Goal: Entertainment & Leisure: Browse casually

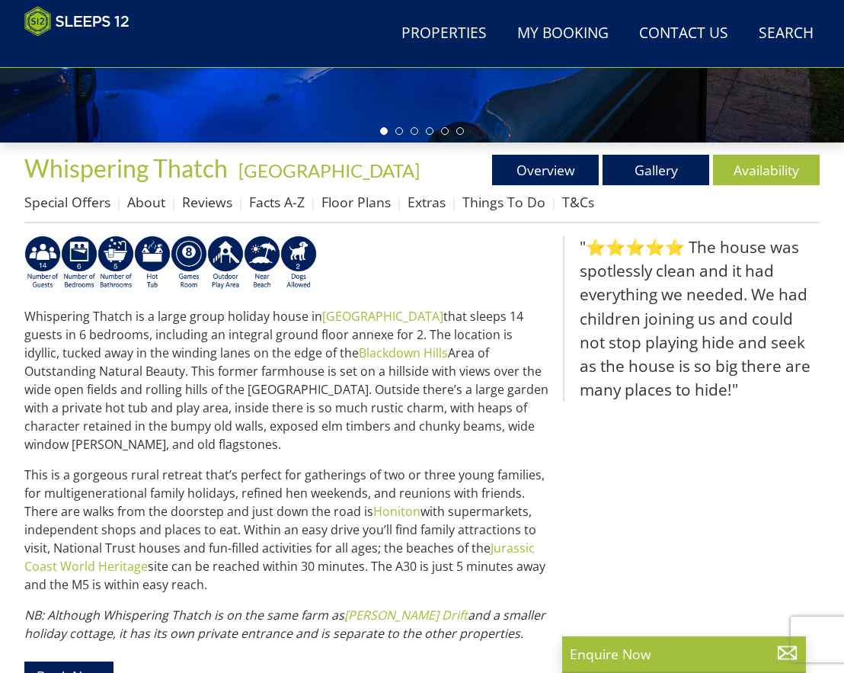
scroll to position [551, 0]
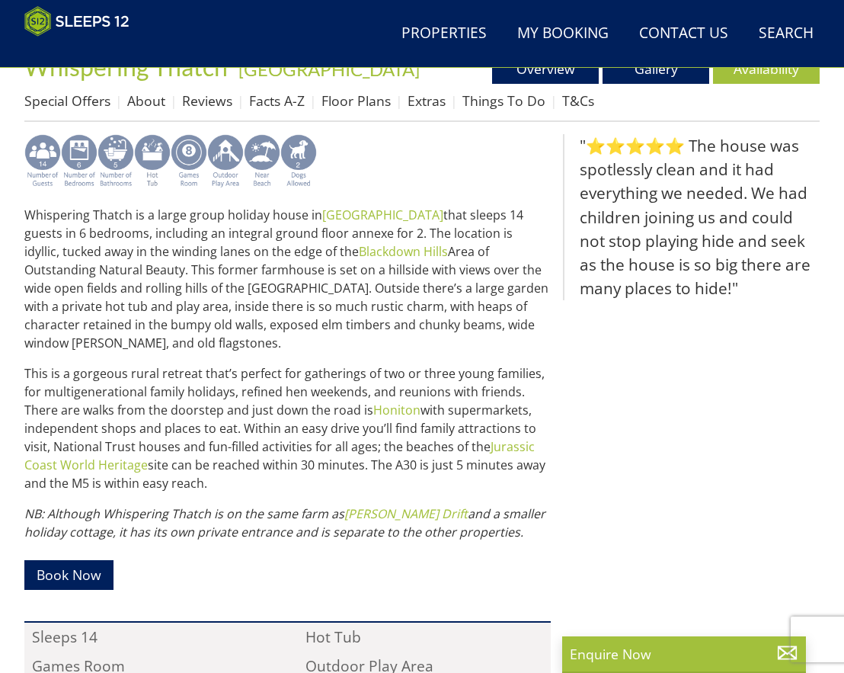
click at [117, 183] on img at bounding box center [116, 161] width 37 height 55
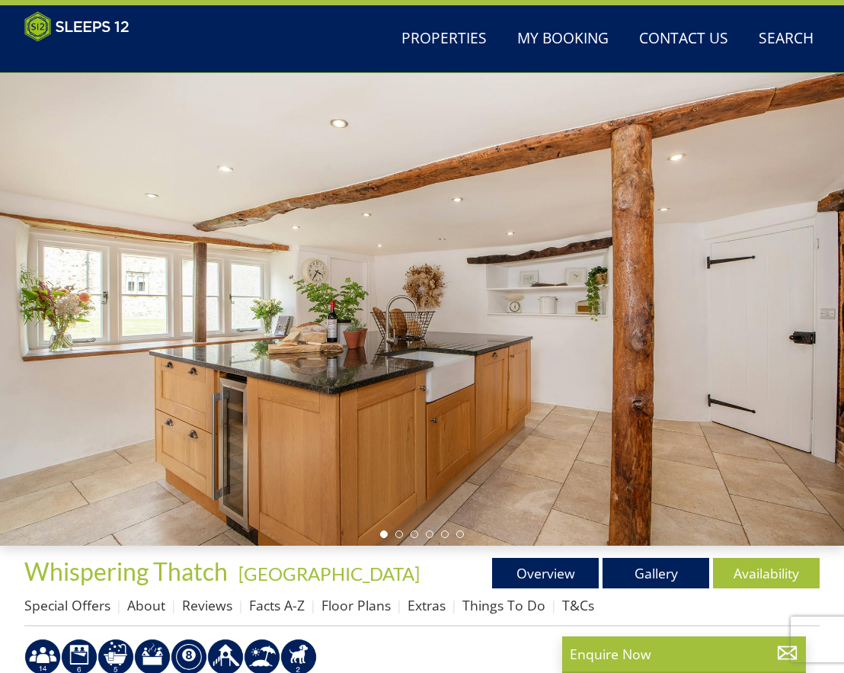
scroll to position [44, 0]
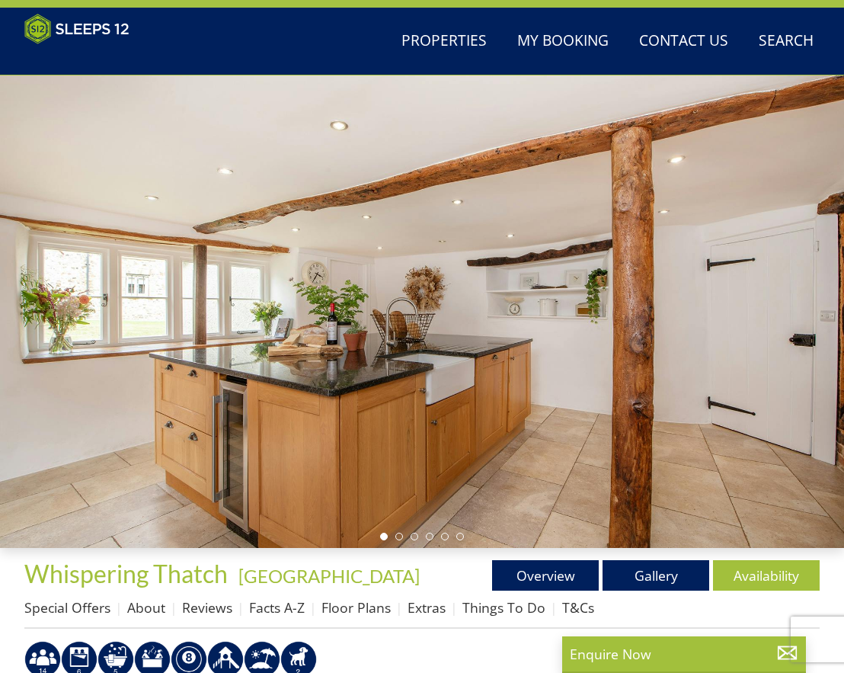
click at [824, 314] on div at bounding box center [422, 311] width 844 height 472
click at [660, 590] on link "Gallery" at bounding box center [656, 575] width 107 height 30
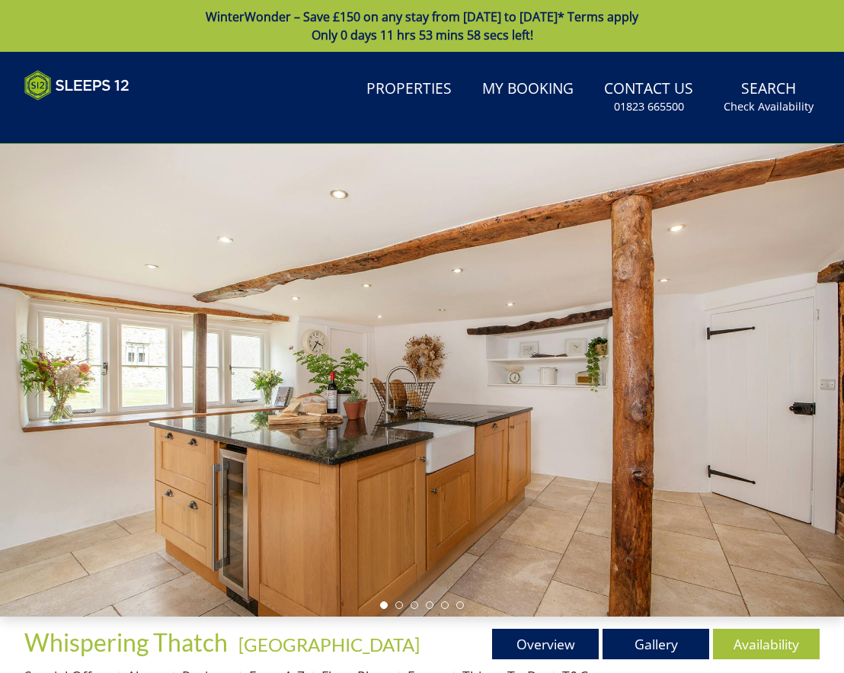
click at [804, 365] on div at bounding box center [422, 380] width 844 height 472
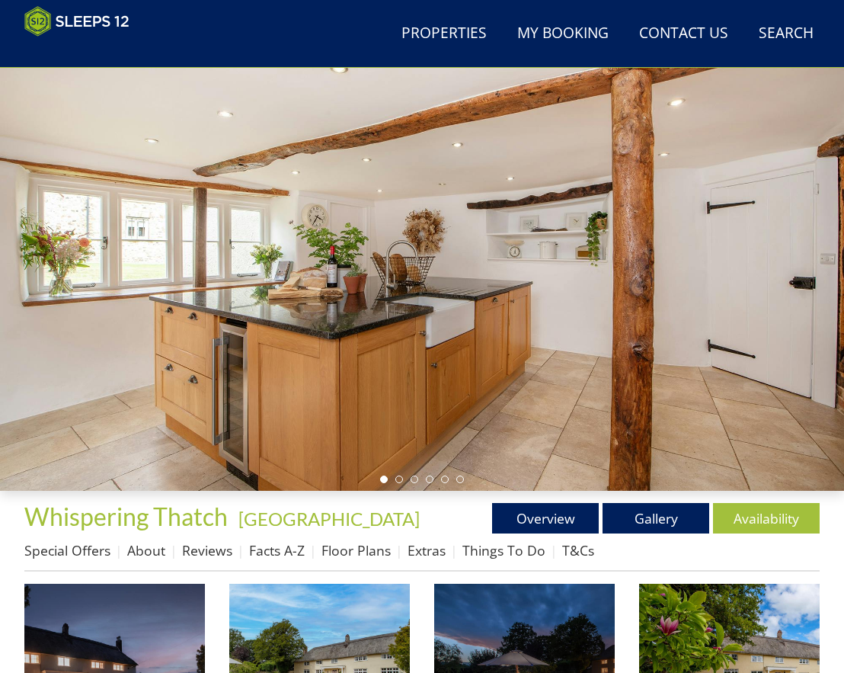
scroll to position [47, 0]
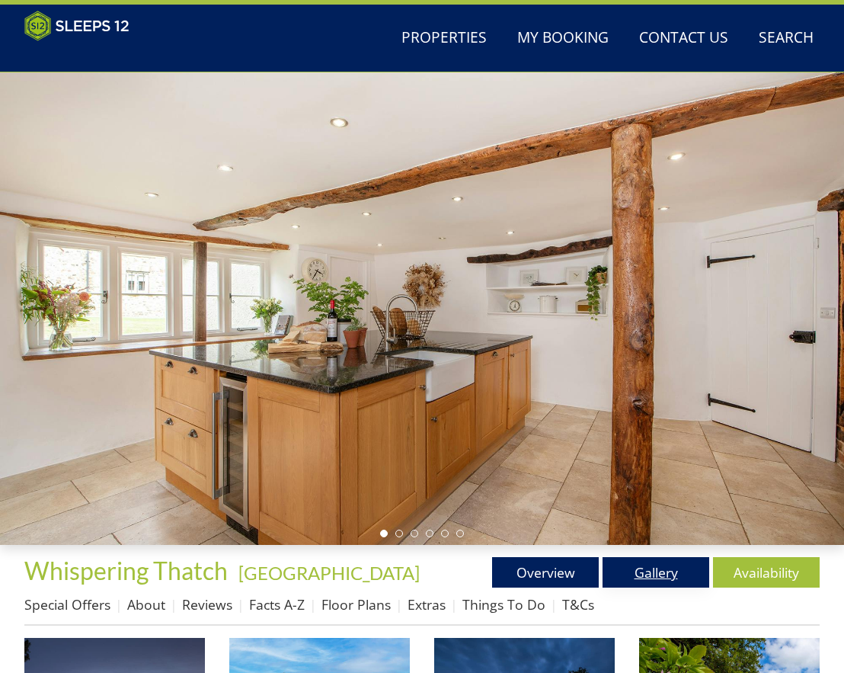
click at [657, 587] on link "Gallery" at bounding box center [656, 572] width 107 height 30
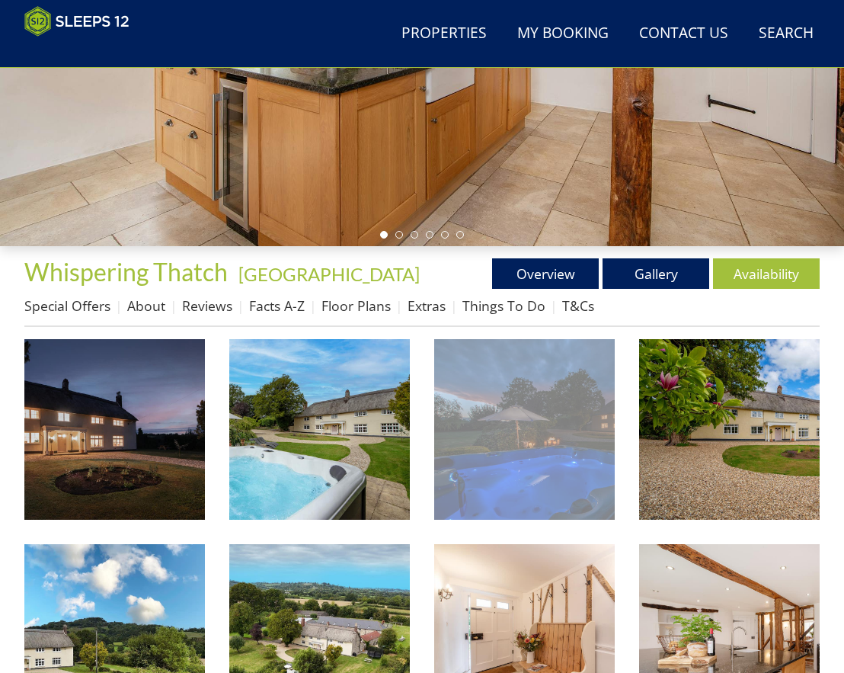
scroll to position [348, 0]
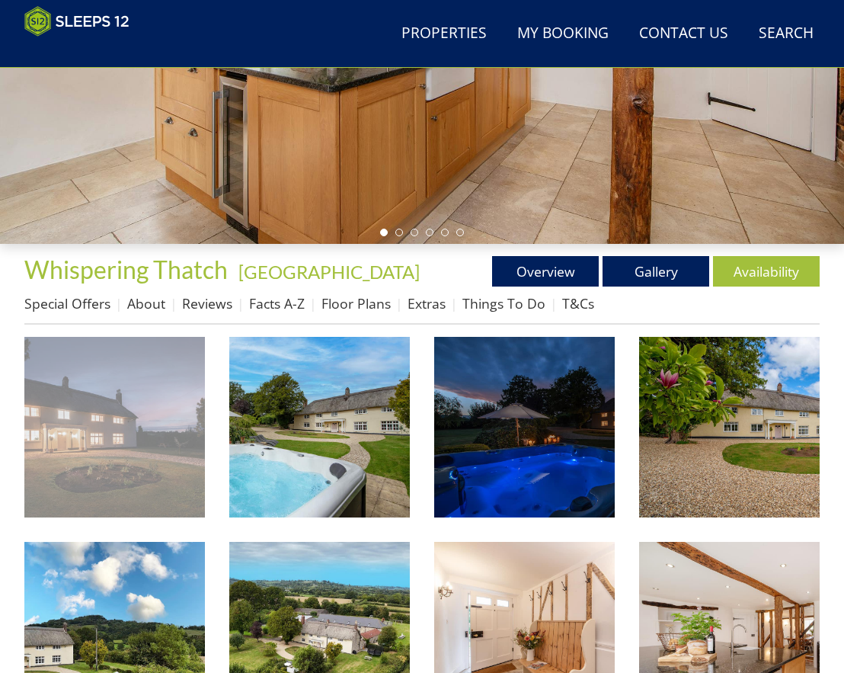
click at [107, 450] on img at bounding box center [114, 427] width 181 height 181
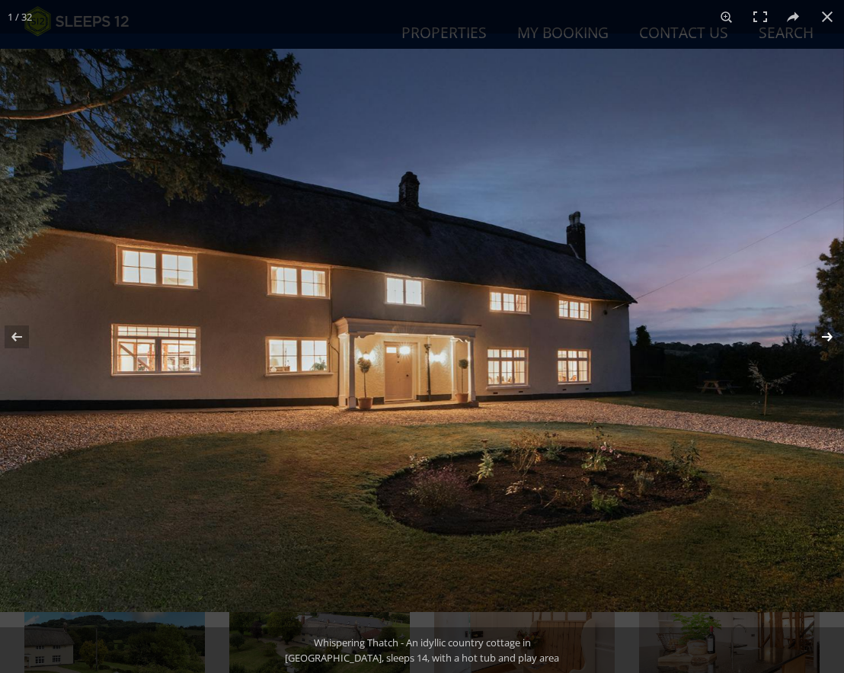
click at [823, 338] on button at bounding box center [817, 337] width 53 height 76
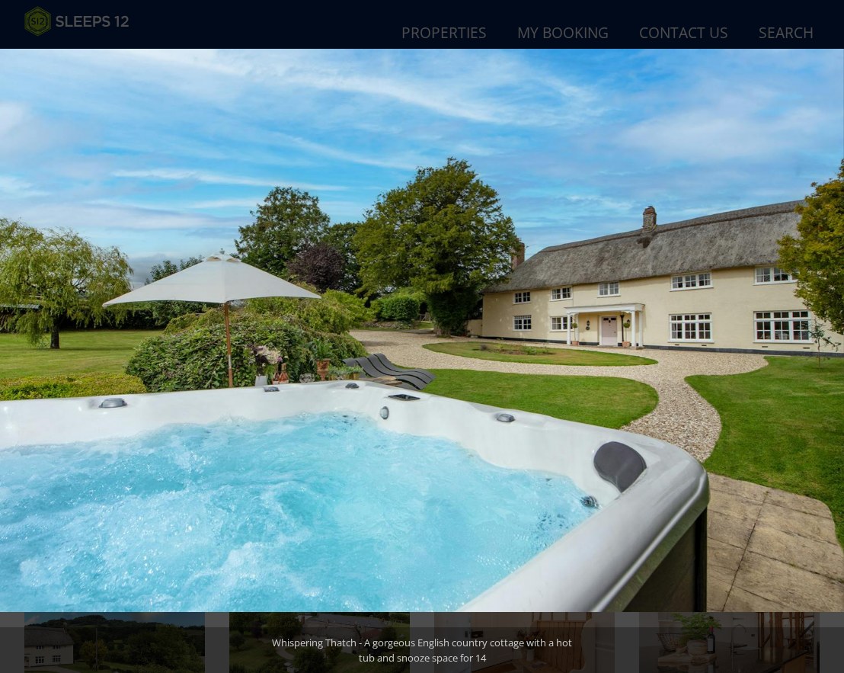
click at [823, 338] on button at bounding box center [817, 337] width 53 height 76
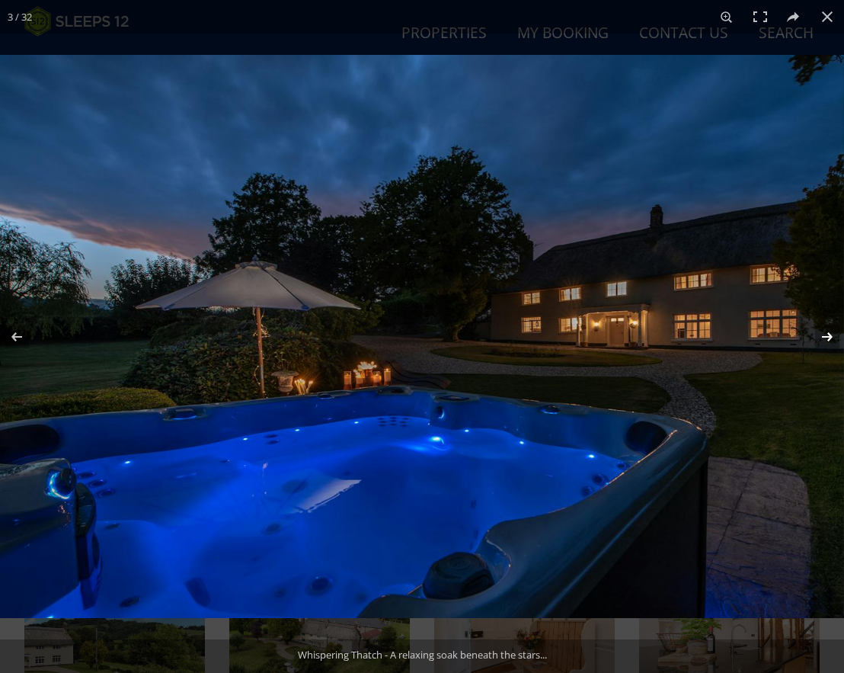
click at [824, 338] on button at bounding box center [817, 337] width 53 height 76
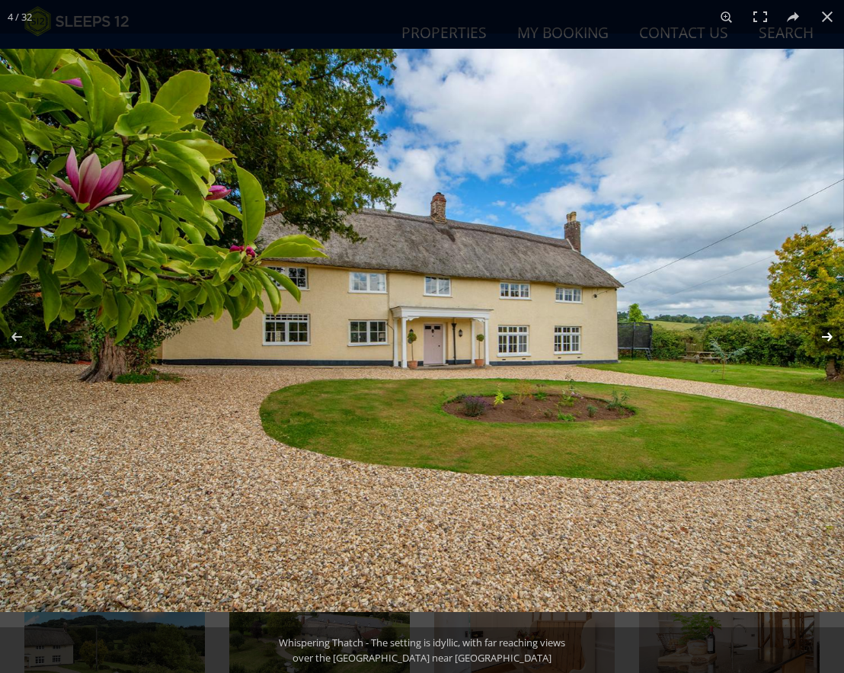
click at [824, 338] on button at bounding box center [817, 337] width 53 height 76
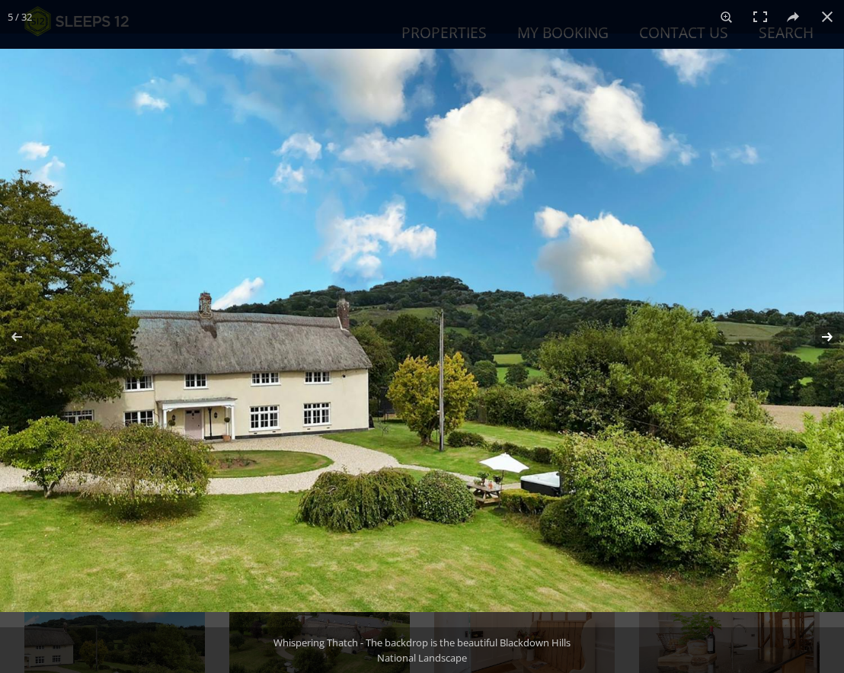
click at [824, 338] on button at bounding box center [817, 337] width 53 height 76
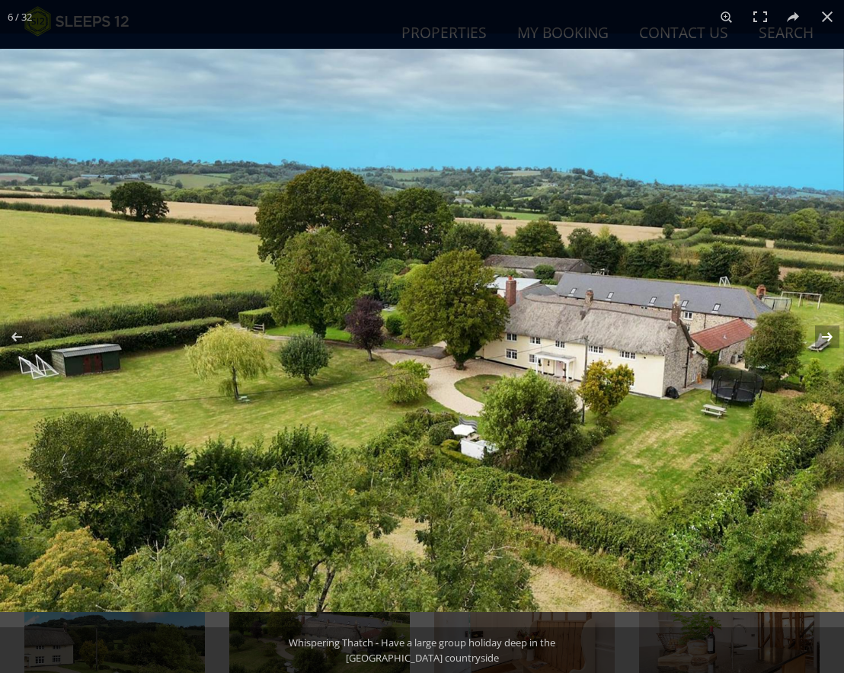
click at [823, 336] on button at bounding box center [817, 337] width 53 height 76
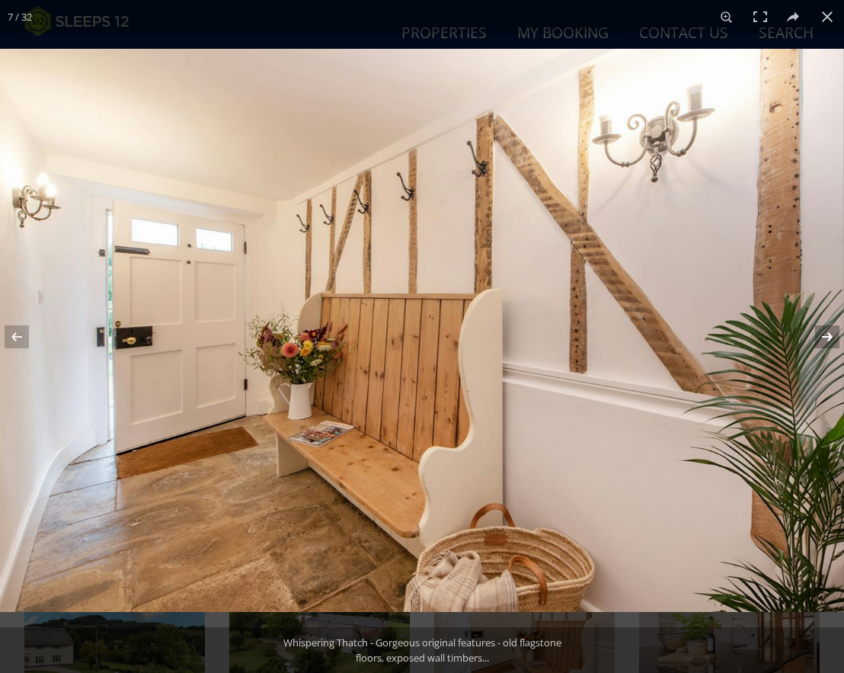
click at [823, 341] on button at bounding box center [817, 337] width 53 height 76
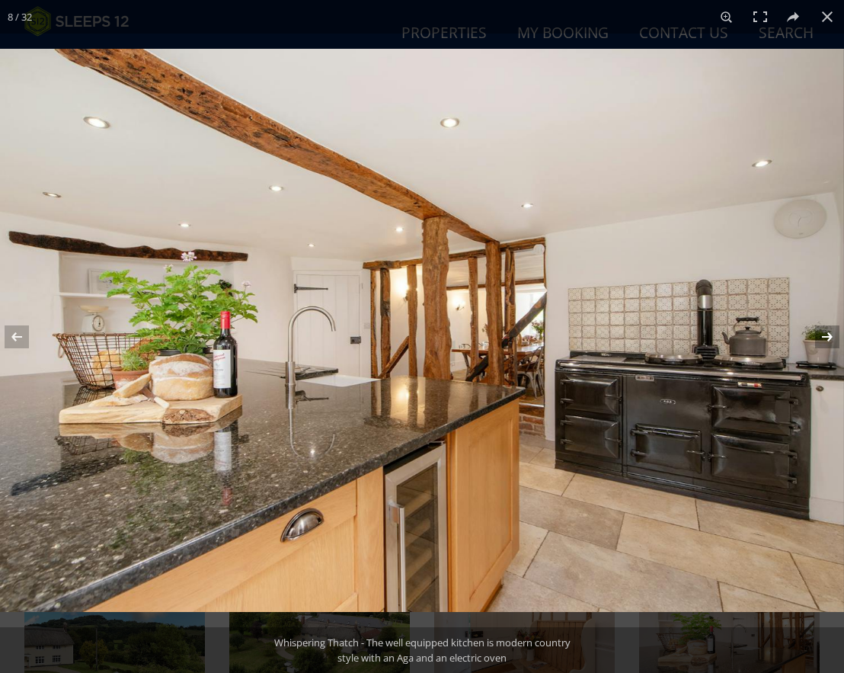
click at [829, 341] on button at bounding box center [817, 337] width 53 height 76
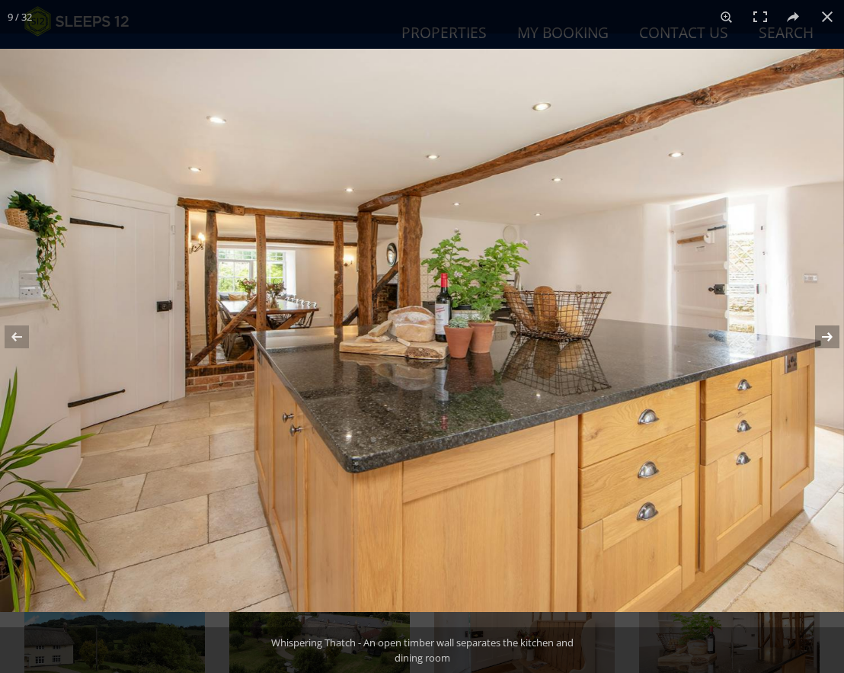
click at [829, 341] on button at bounding box center [817, 337] width 53 height 76
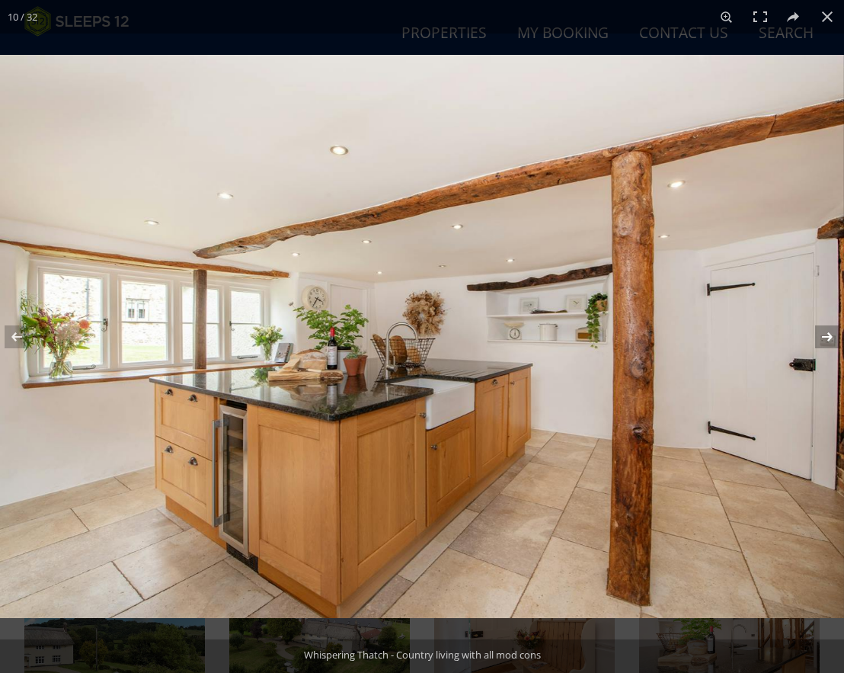
click at [829, 341] on button at bounding box center [817, 337] width 53 height 76
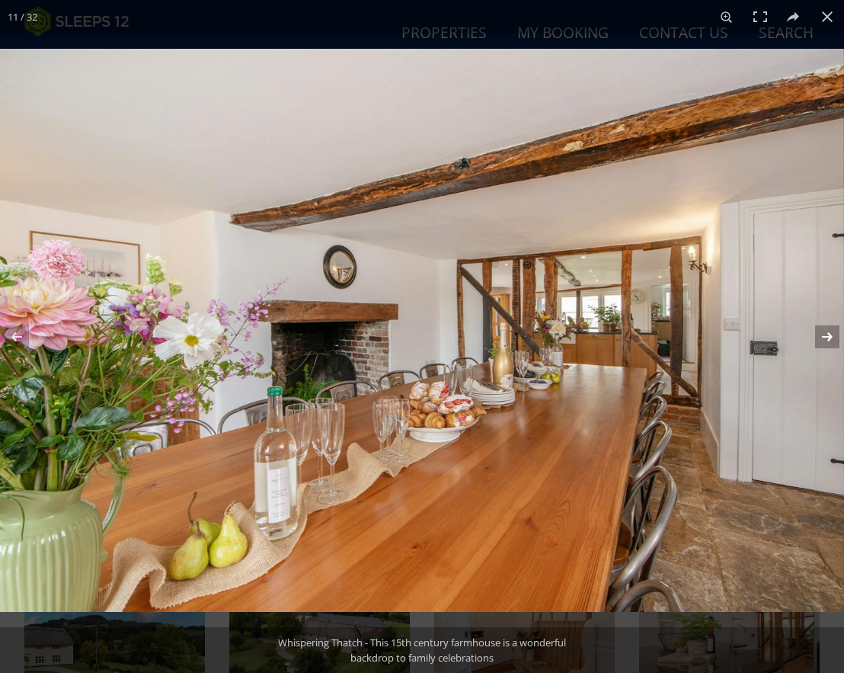
click at [829, 336] on button at bounding box center [817, 337] width 53 height 76
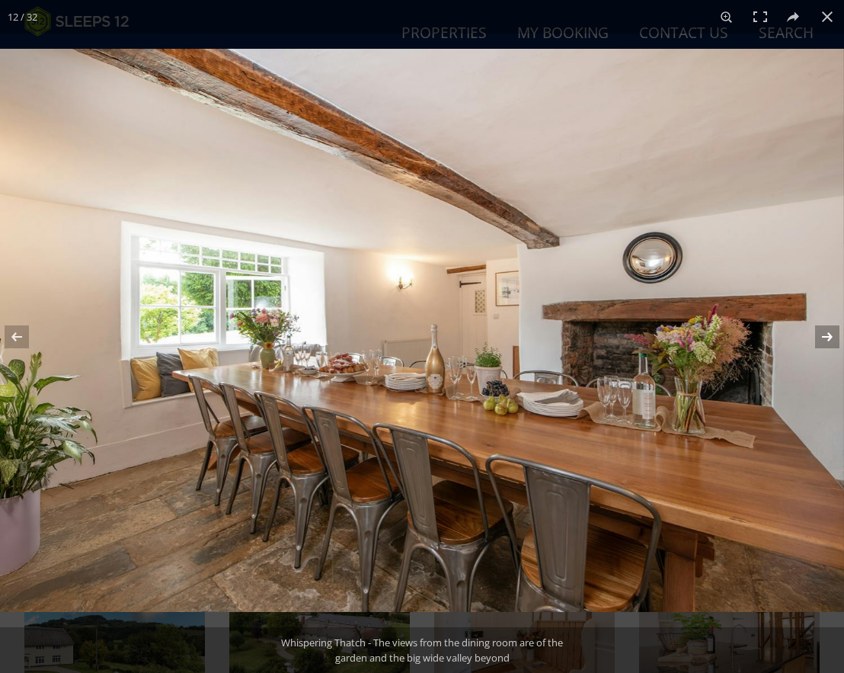
click at [829, 336] on button at bounding box center [817, 337] width 53 height 76
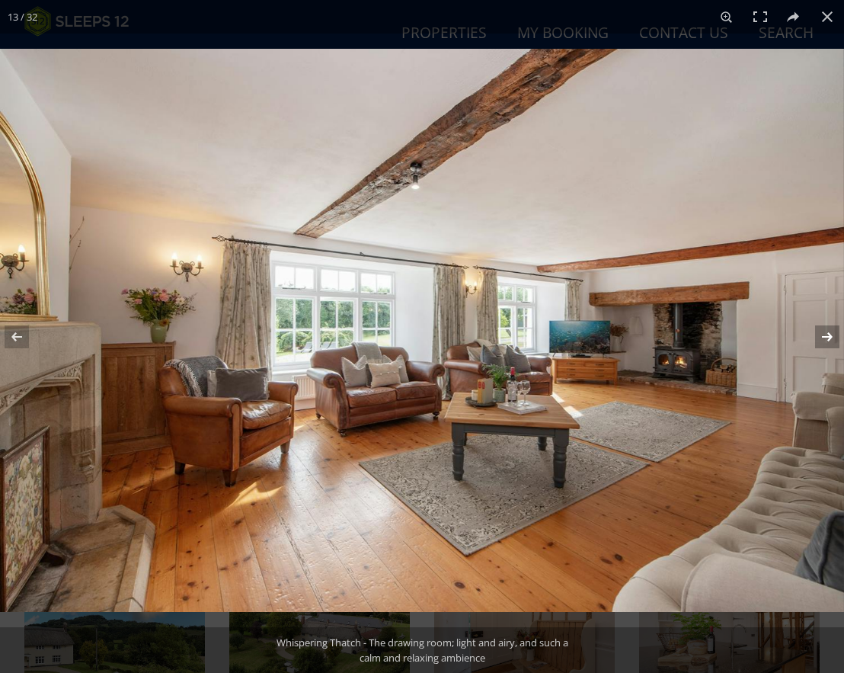
click at [829, 336] on button at bounding box center [817, 337] width 53 height 76
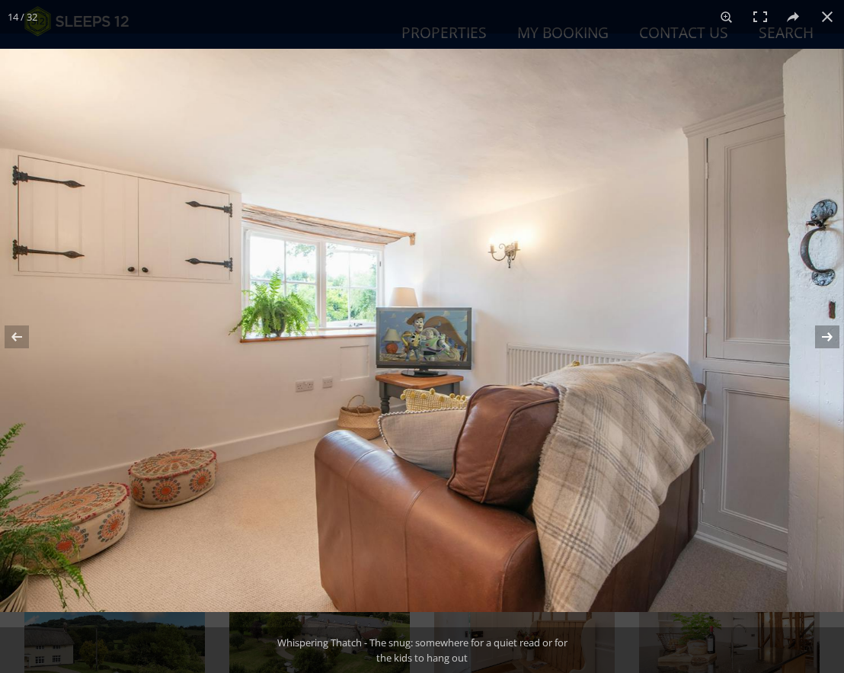
click at [829, 336] on button at bounding box center [817, 337] width 53 height 76
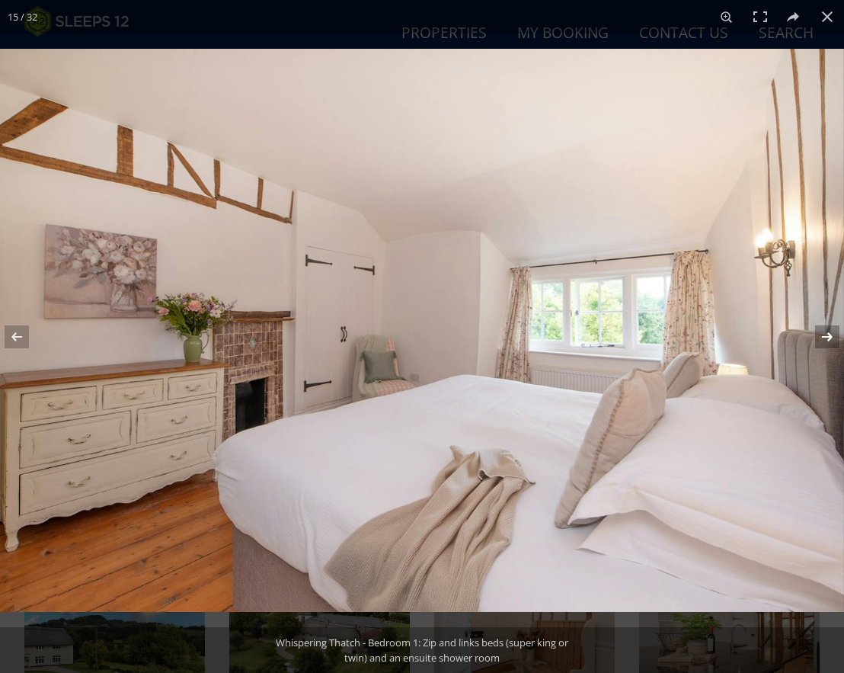
click at [830, 337] on button at bounding box center [817, 337] width 53 height 76
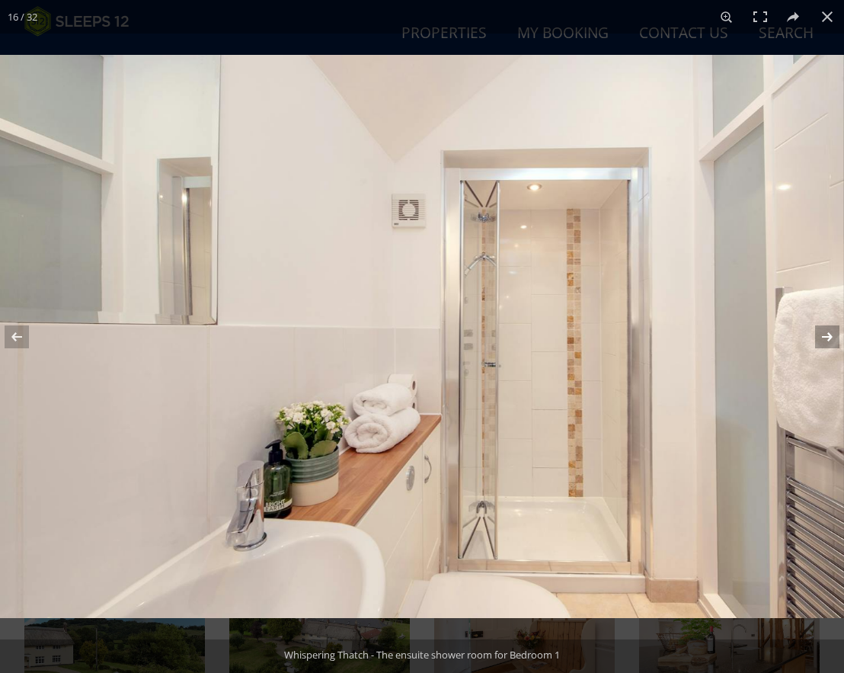
click at [830, 337] on button at bounding box center [817, 337] width 53 height 76
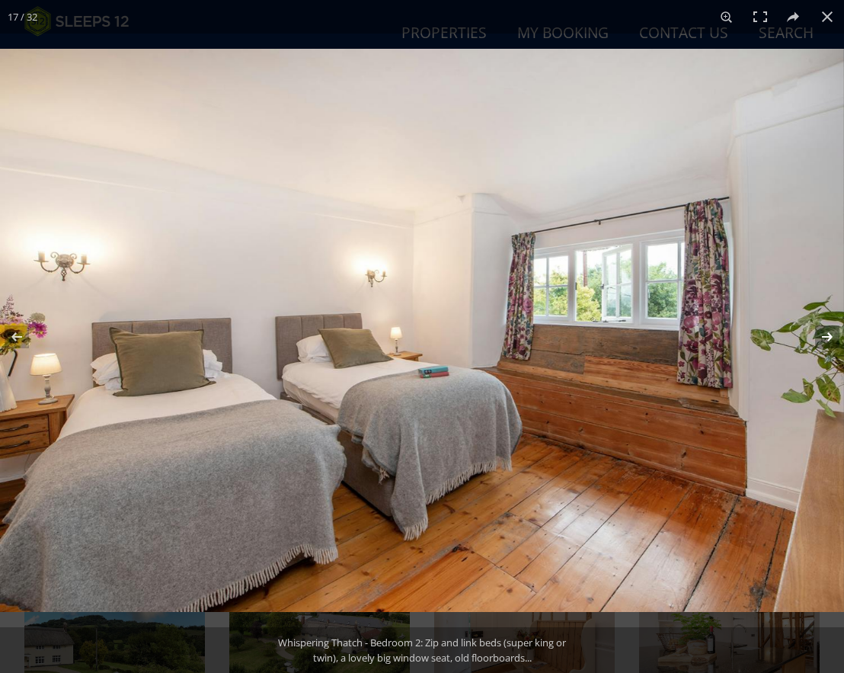
click at [830, 337] on button at bounding box center [817, 337] width 53 height 76
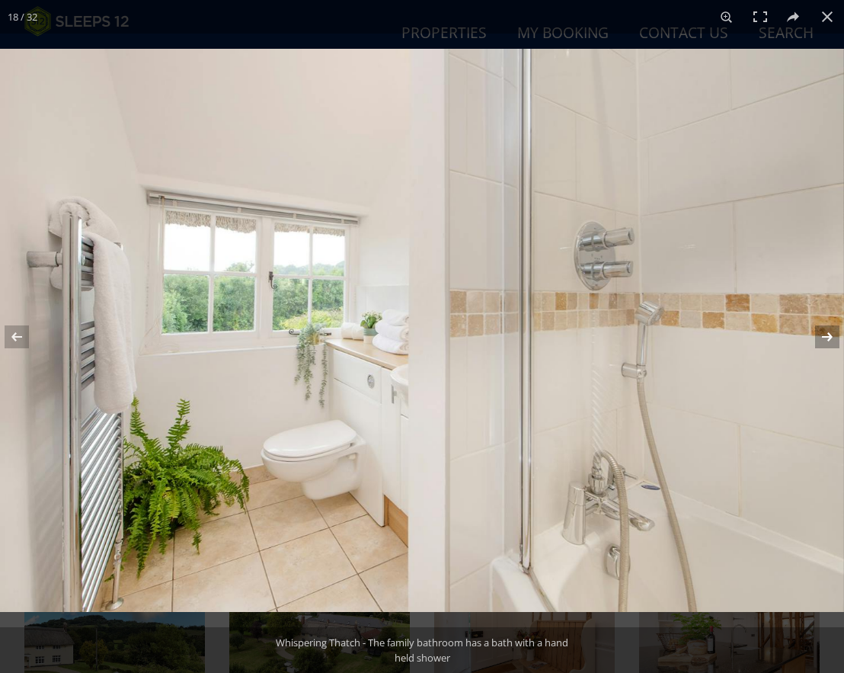
click at [830, 337] on button at bounding box center [817, 337] width 53 height 76
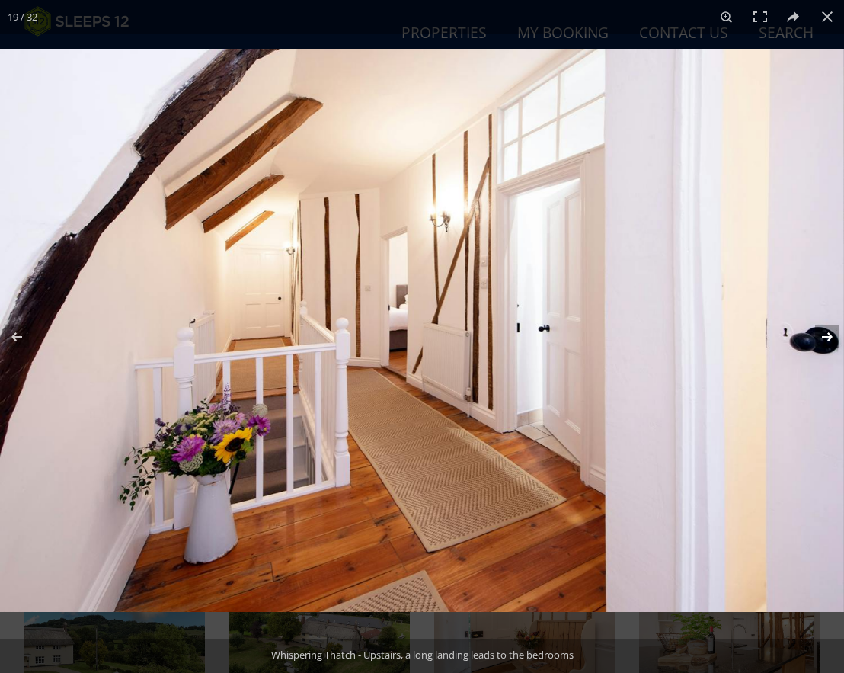
click at [830, 337] on button at bounding box center [817, 337] width 53 height 76
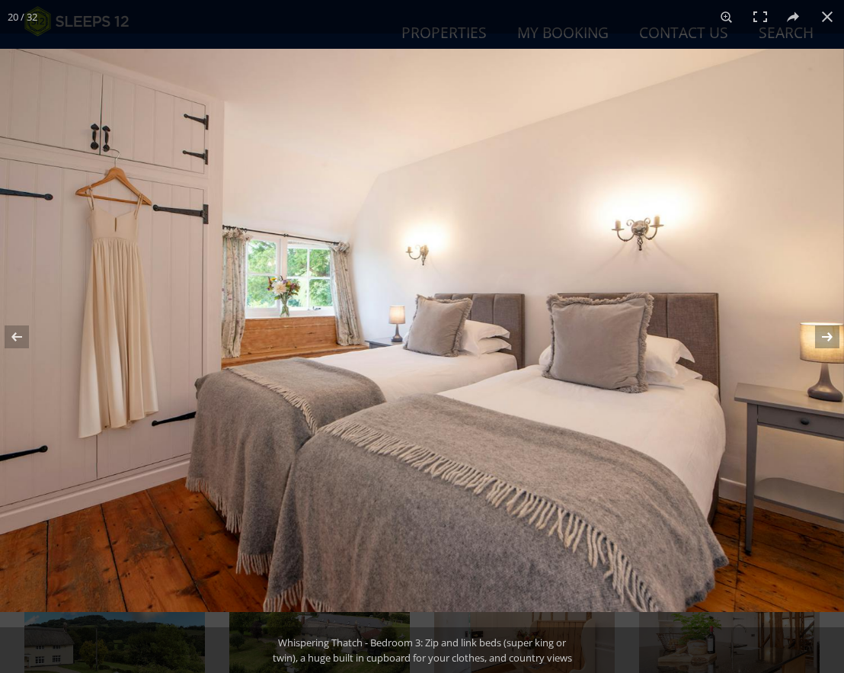
click at [830, 337] on button at bounding box center [817, 337] width 53 height 76
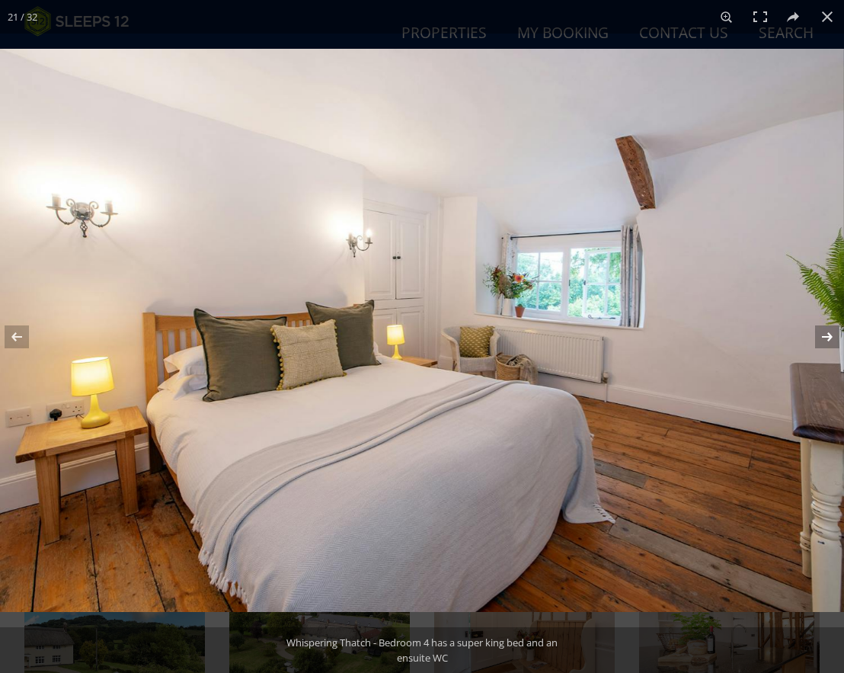
click at [830, 337] on button at bounding box center [817, 337] width 53 height 76
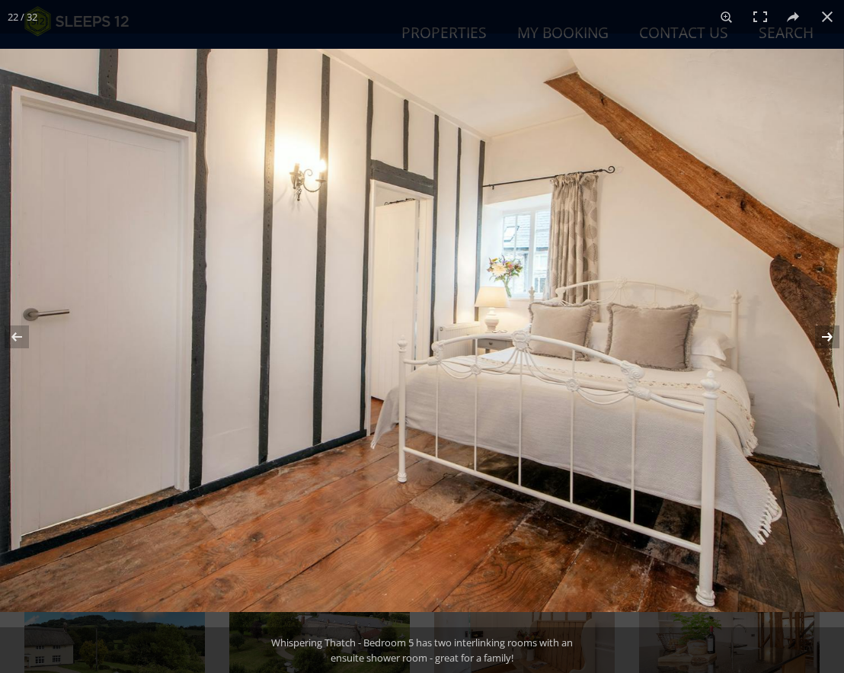
click at [830, 337] on button at bounding box center [817, 337] width 53 height 76
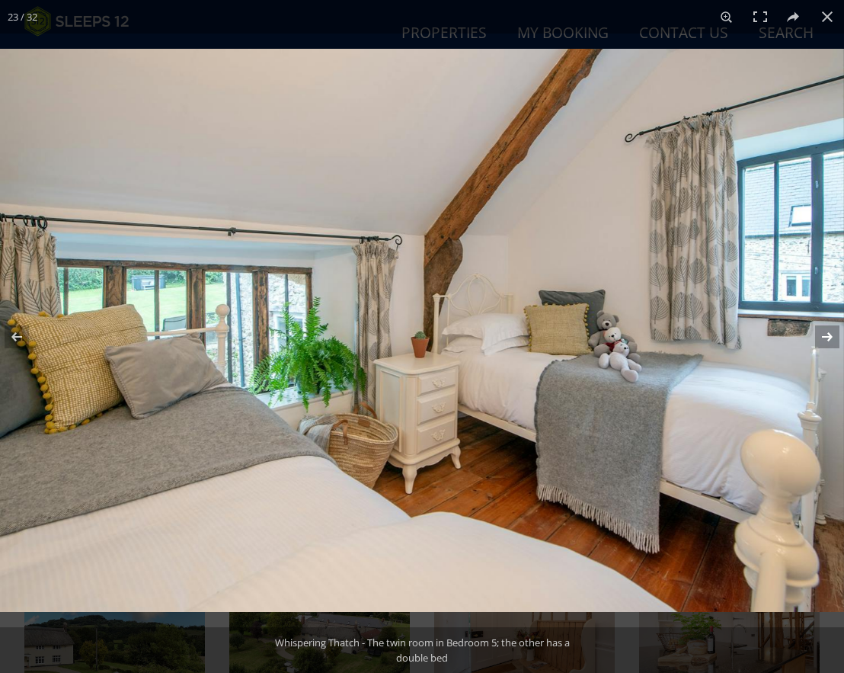
click at [830, 337] on button at bounding box center [817, 337] width 53 height 76
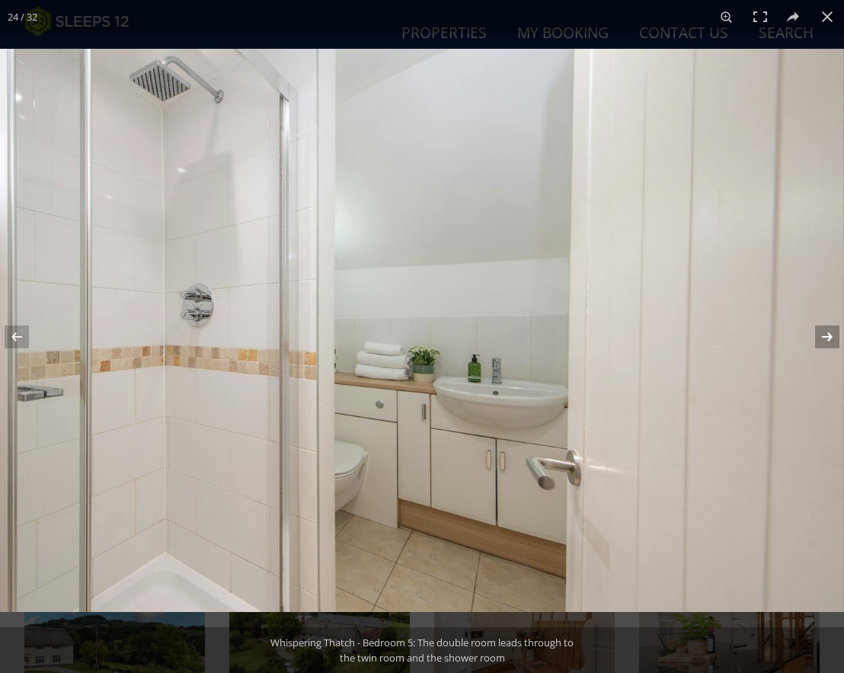
click at [830, 337] on button at bounding box center [817, 337] width 53 height 76
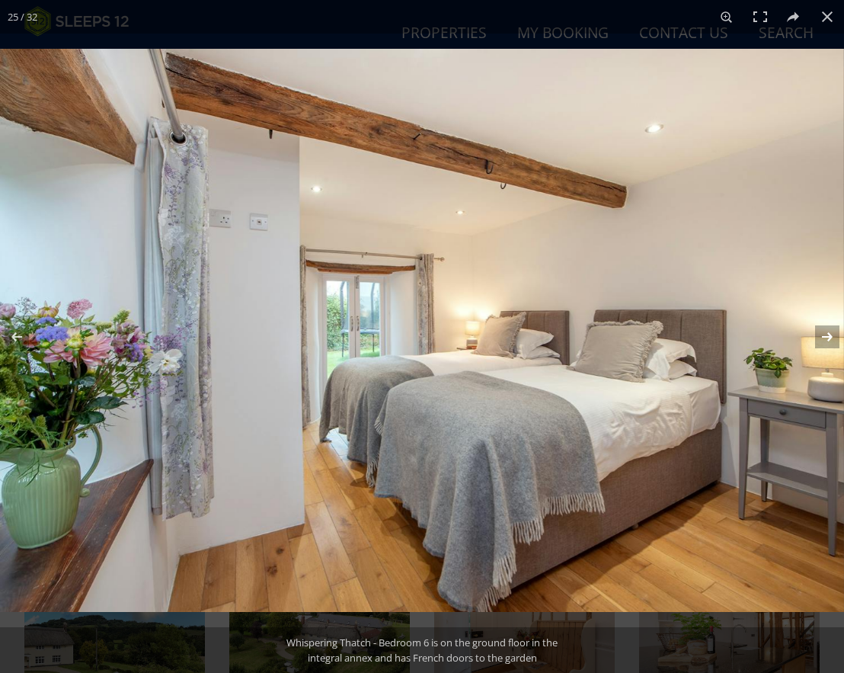
click at [830, 337] on button at bounding box center [817, 337] width 53 height 76
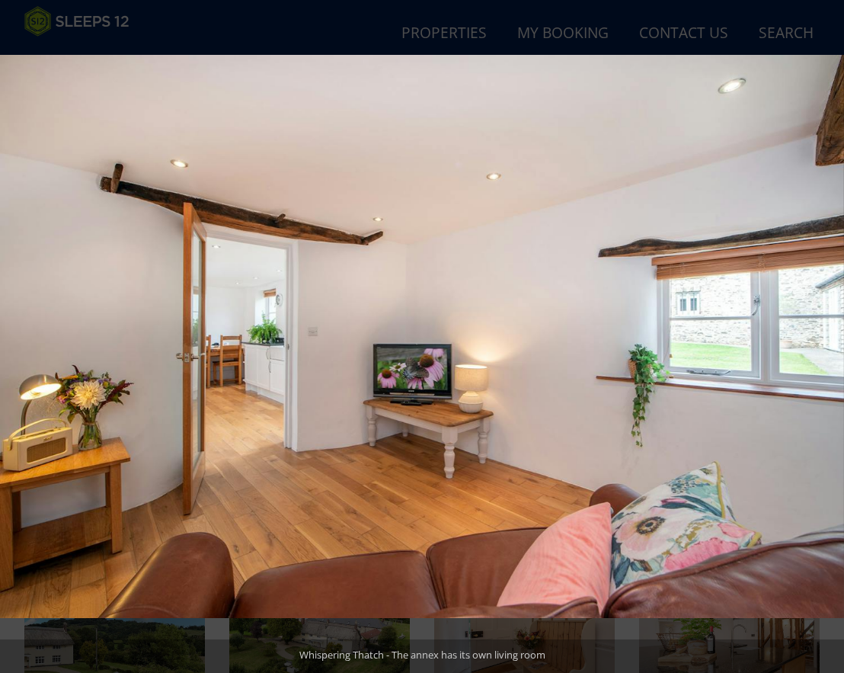
click at [830, 337] on button at bounding box center [817, 337] width 53 height 76
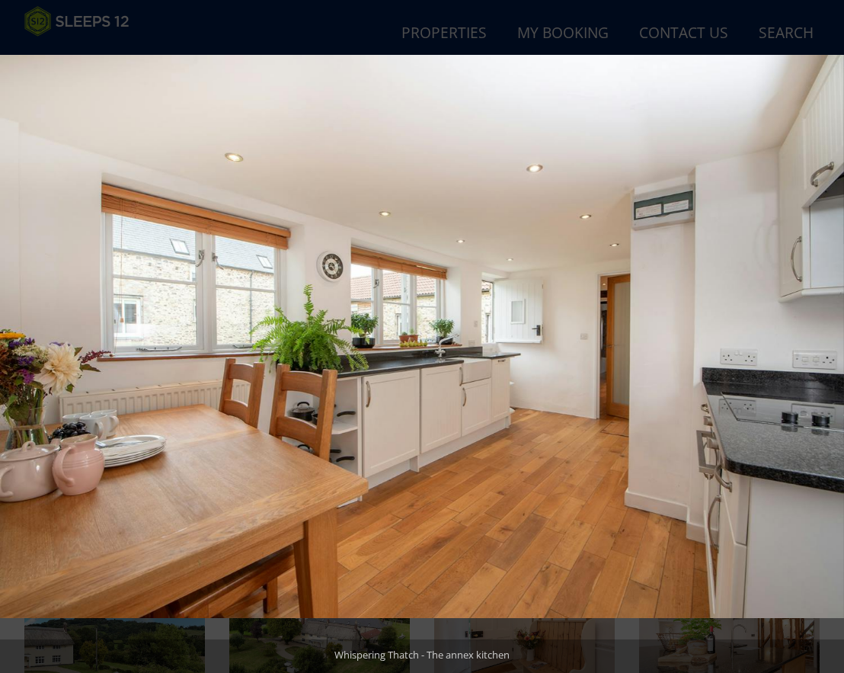
click at [830, 337] on button at bounding box center [817, 337] width 53 height 76
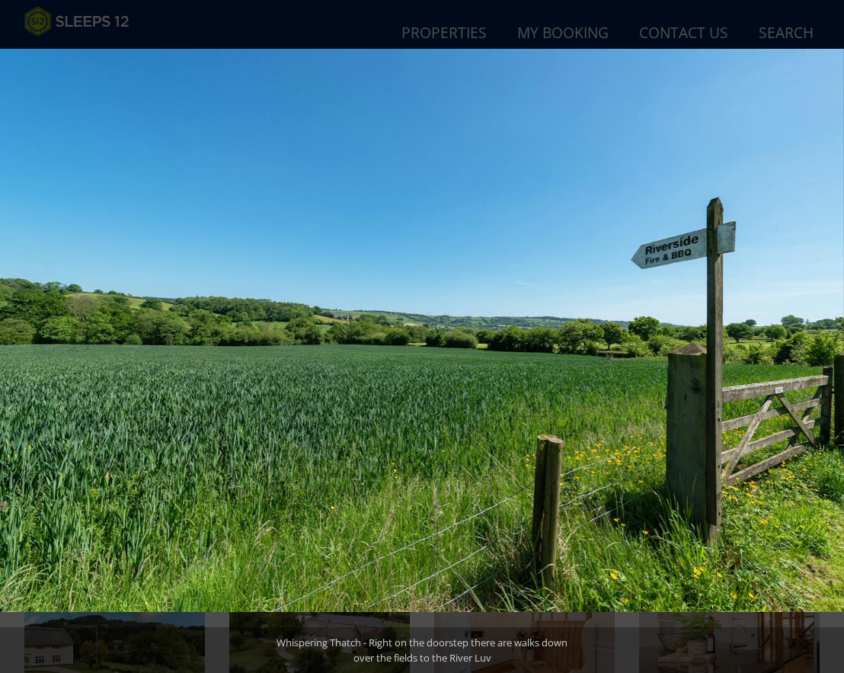
click at [830, 337] on button at bounding box center [817, 337] width 53 height 76
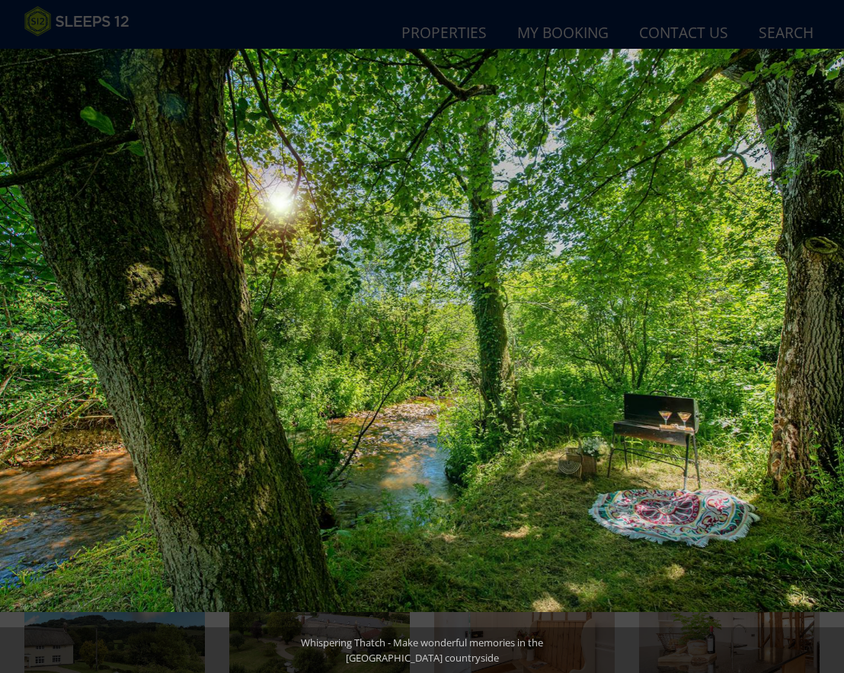
click at [830, 337] on button at bounding box center [817, 337] width 53 height 76
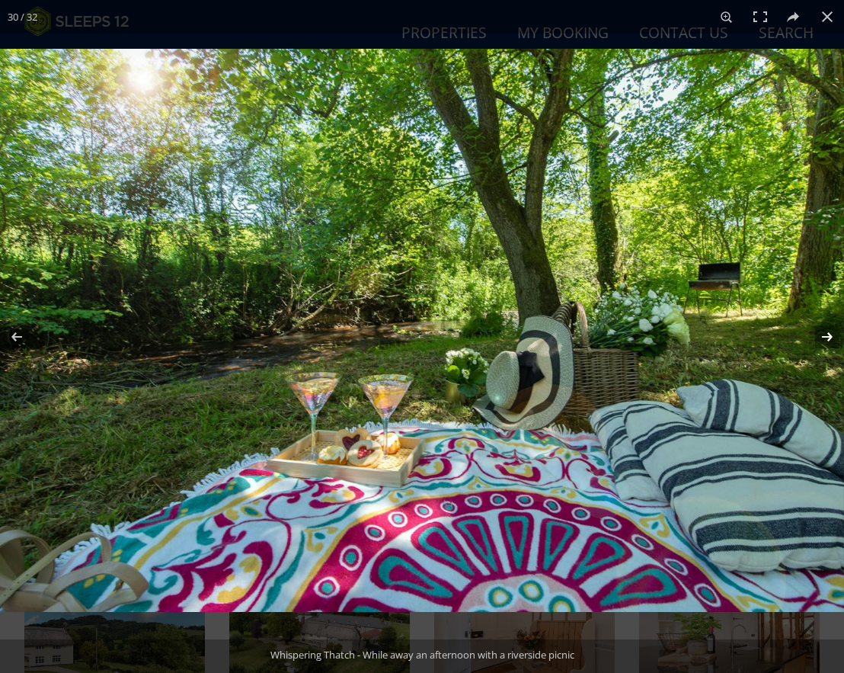
click at [831, 335] on button at bounding box center [817, 337] width 53 height 76
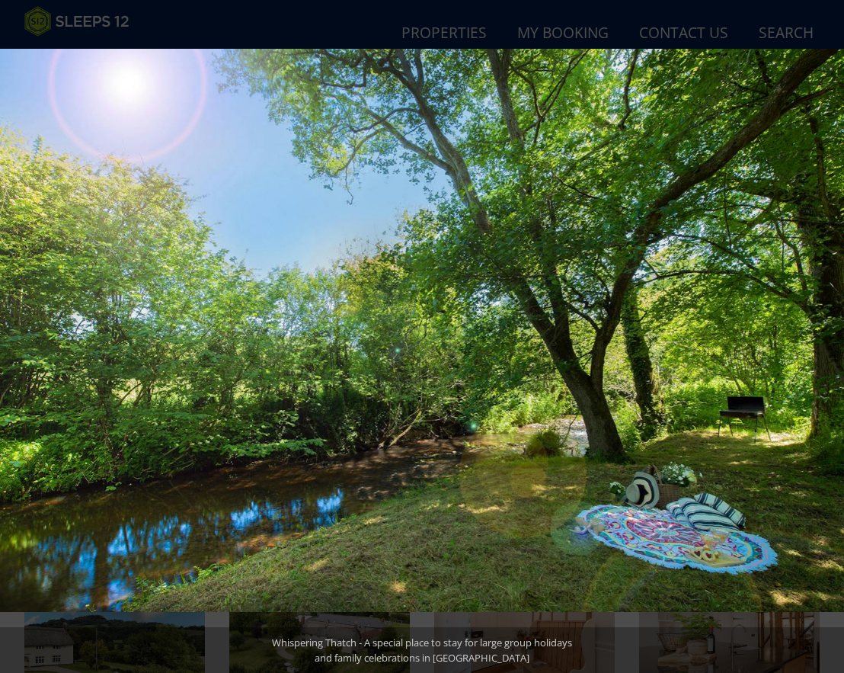
click at [830, 336] on button at bounding box center [817, 337] width 53 height 76
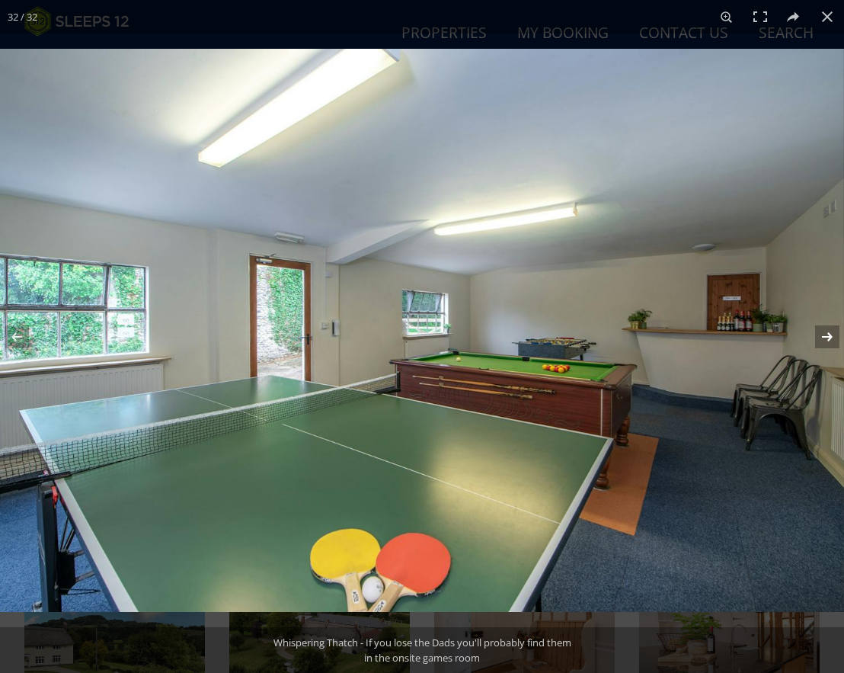
click at [830, 337] on button at bounding box center [817, 337] width 53 height 76
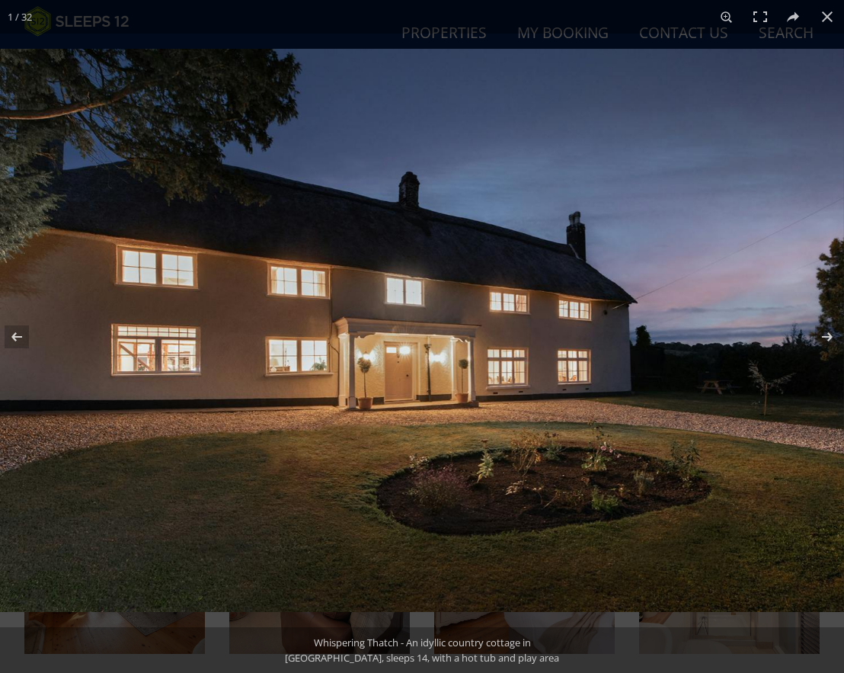
scroll to position [827, 0]
click at [830, 337] on button at bounding box center [817, 337] width 53 height 76
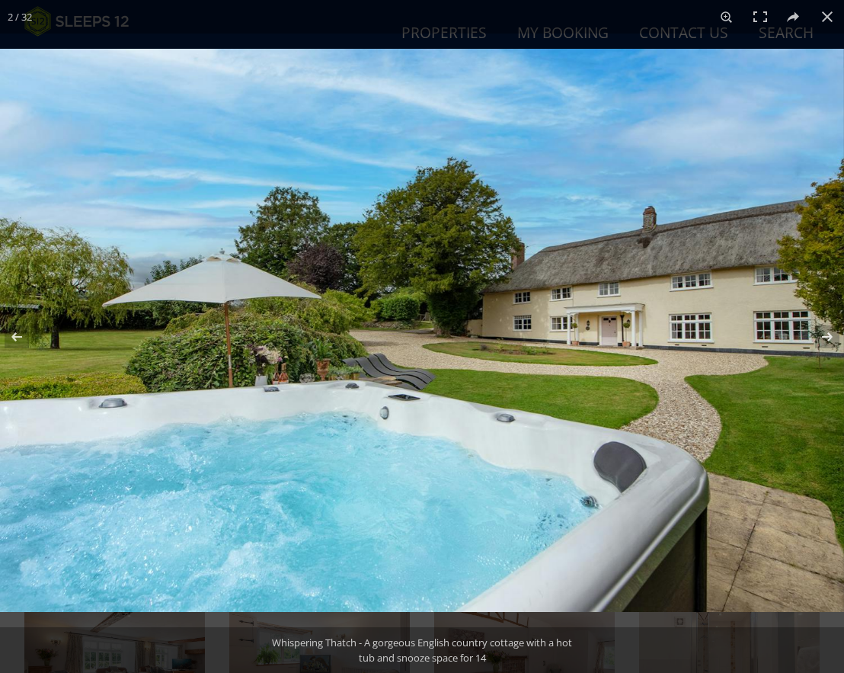
scroll to position [600, 0]
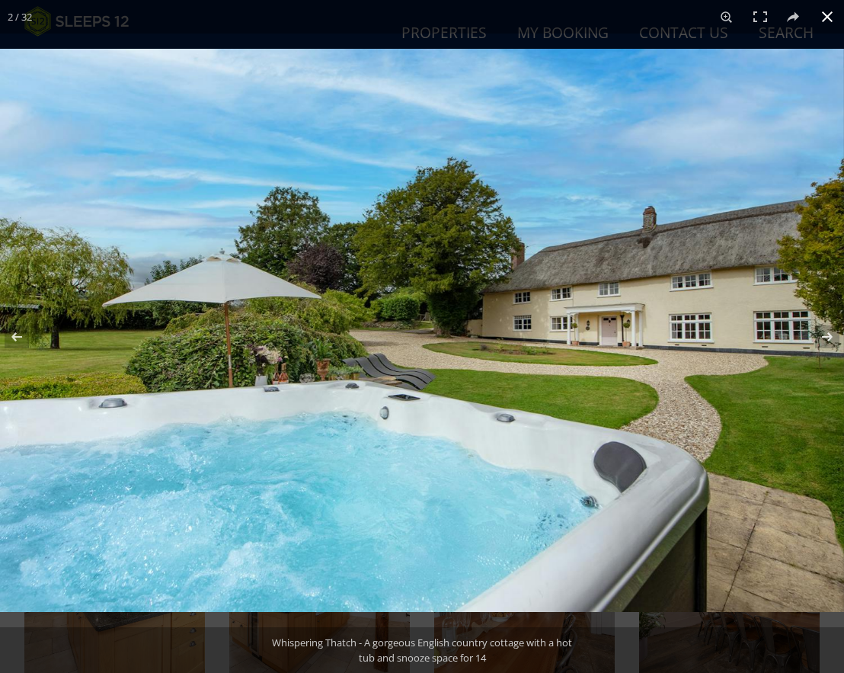
click at [829, 18] on button at bounding box center [828, 17] width 34 height 34
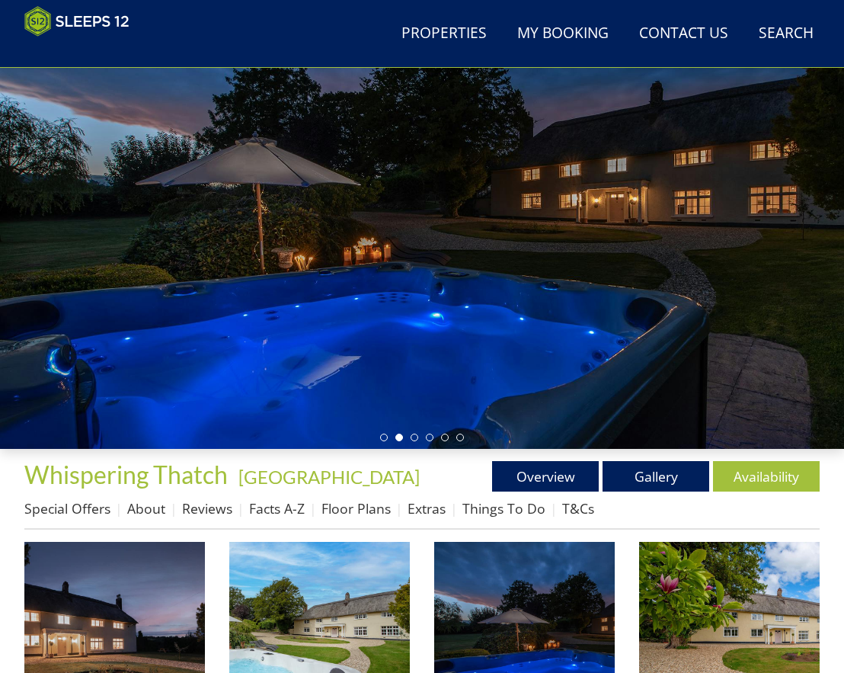
scroll to position [147, 0]
